Goal: Transaction & Acquisition: Obtain resource

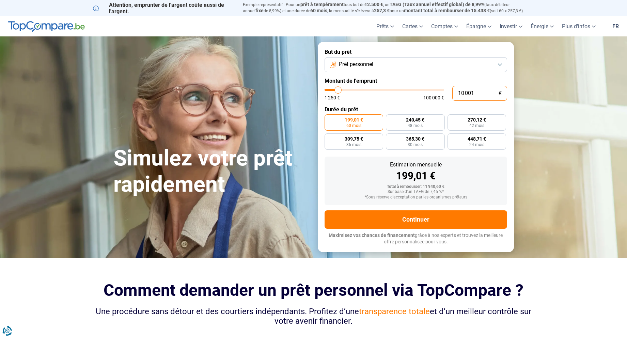
drag, startPoint x: 476, startPoint y: 97, endPoint x: 397, endPoint y: 98, distance: 78.7
click at [397, 98] on div "10 001 € 1 250 € 100 000 €" at bounding box center [416, 93] width 183 height 15
type input "1"
type input "1250"
type input "15"
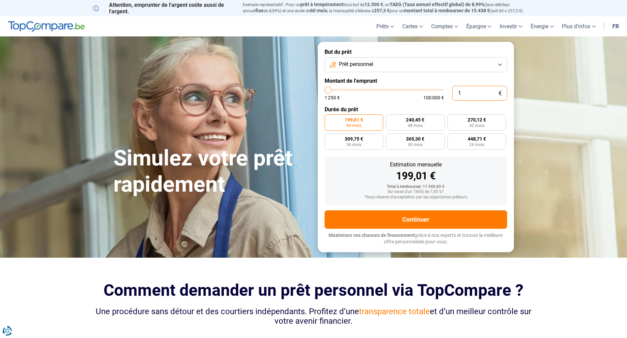
type input "1250"
type input "150"
type input "1250"
type input "1 500"
type input "1500"
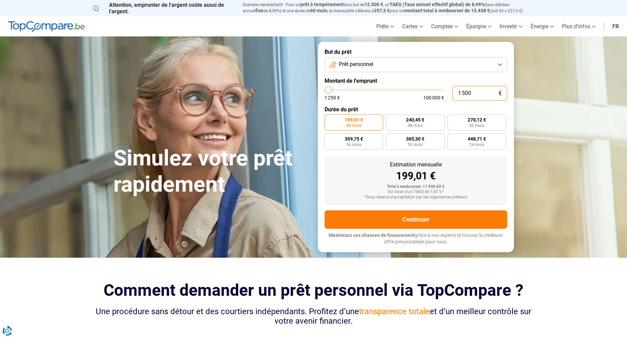
radio input "true"
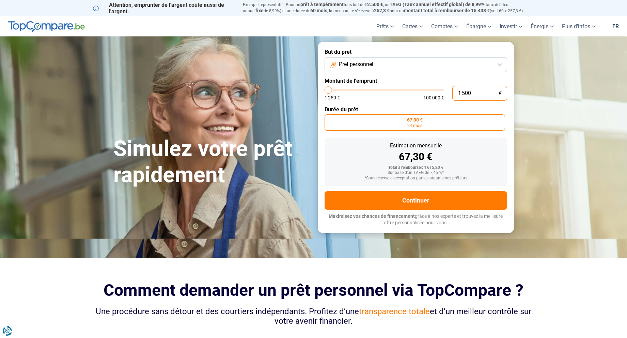
type input "1 500"
click at [416, 102] on form "But du prêt Prêt personnel Montant de l'emprunt 1 500 € 1 250 € 100 000 € Durée…" at bounding box center [416, 137] width 196 height 191
click at [407, 67] on button "Prêt personnel" at bounding box center [416, 64] width 183 height 15
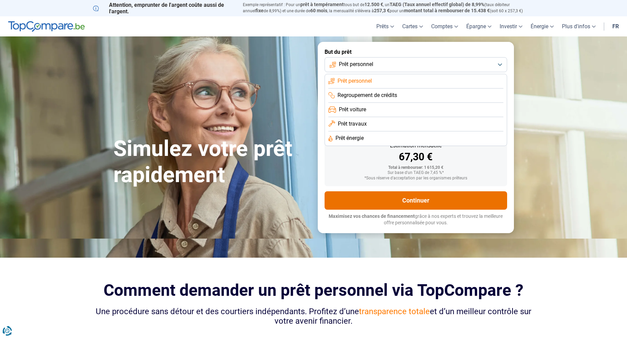
click at [402, 193] on button "Continuer" at bounding box center [416, 200] width 183 height 18
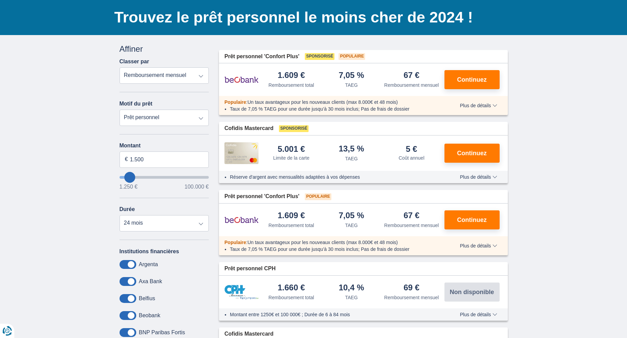
scroll to position [34, 0]
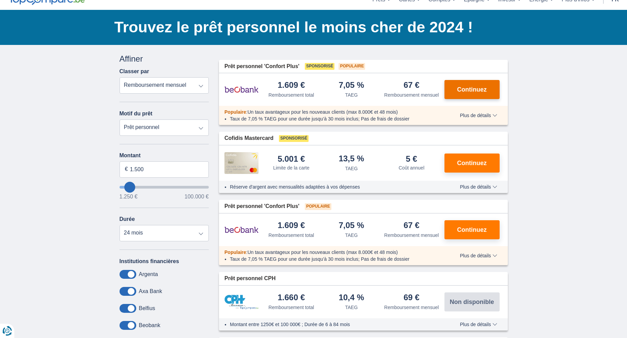
click at [480, 84] on button "Continuez" at bounding box center [471, 89] width 55 height 19
